Goal: Task Accomplishment & Management: Complete application form

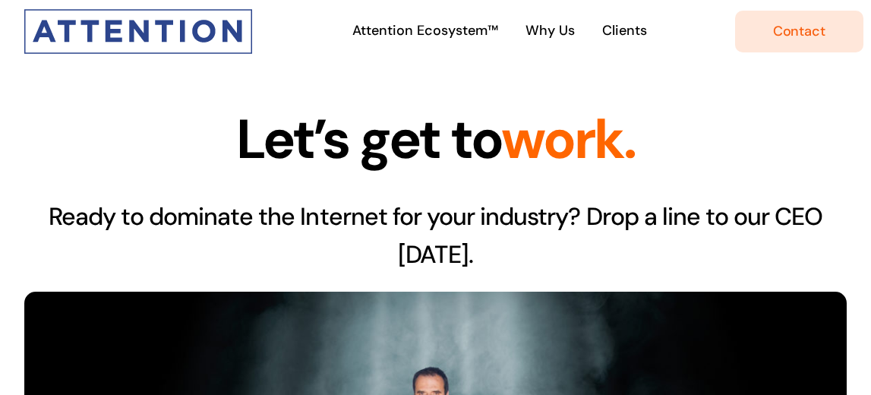
type input "3599469010"
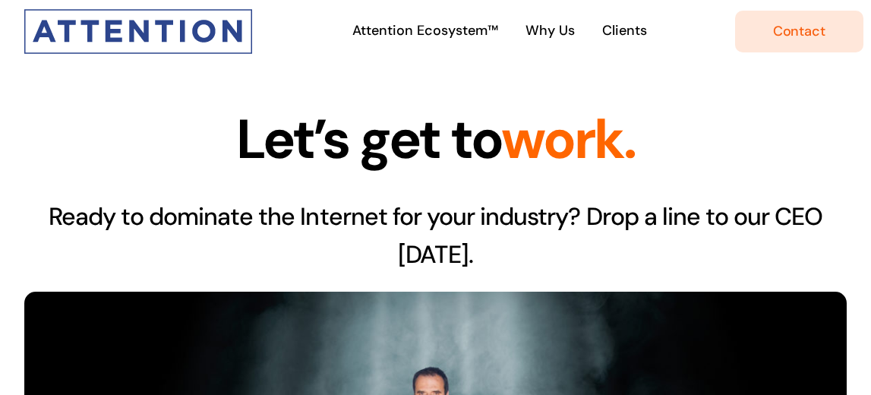
type input "3599469010"
type textarea "Olá. Gostaria de algumas informações e tirar algumas dúvidas. Vocês podem me re…"
type input "3599469010"
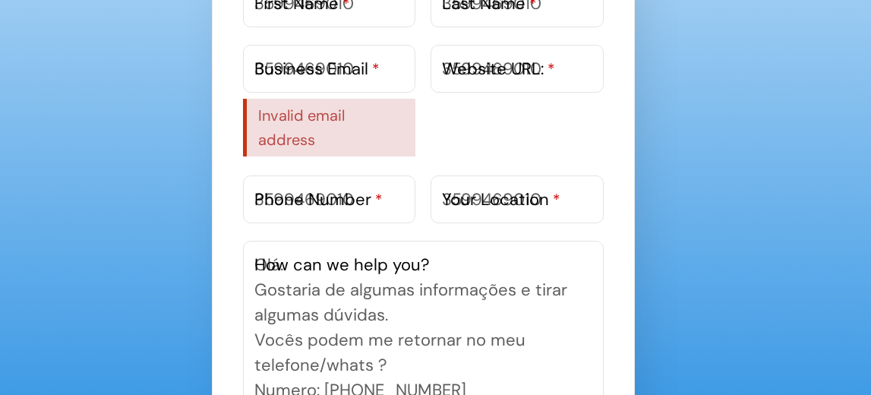
scroll to position [927, 0]
